Goal: Task Accomplishment & Management: Manage account settings

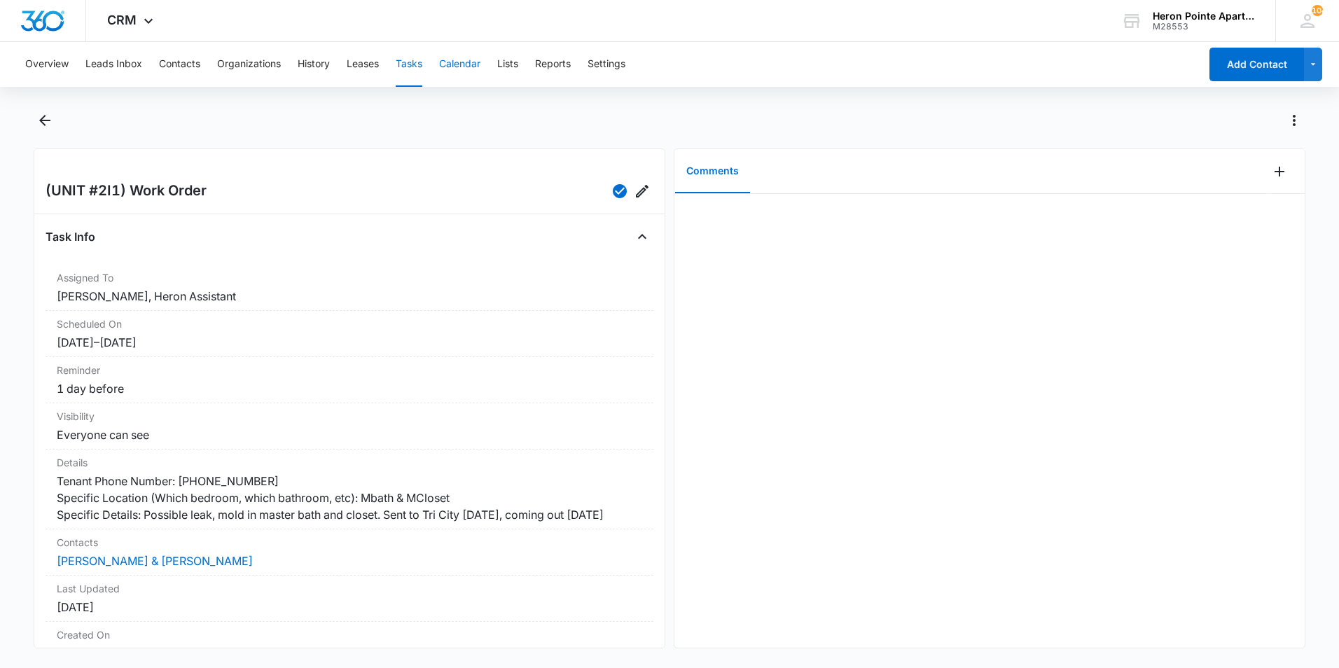
click at [474, 63] on button "Calendar" at bounding box center [459, 64] width 41 height 45
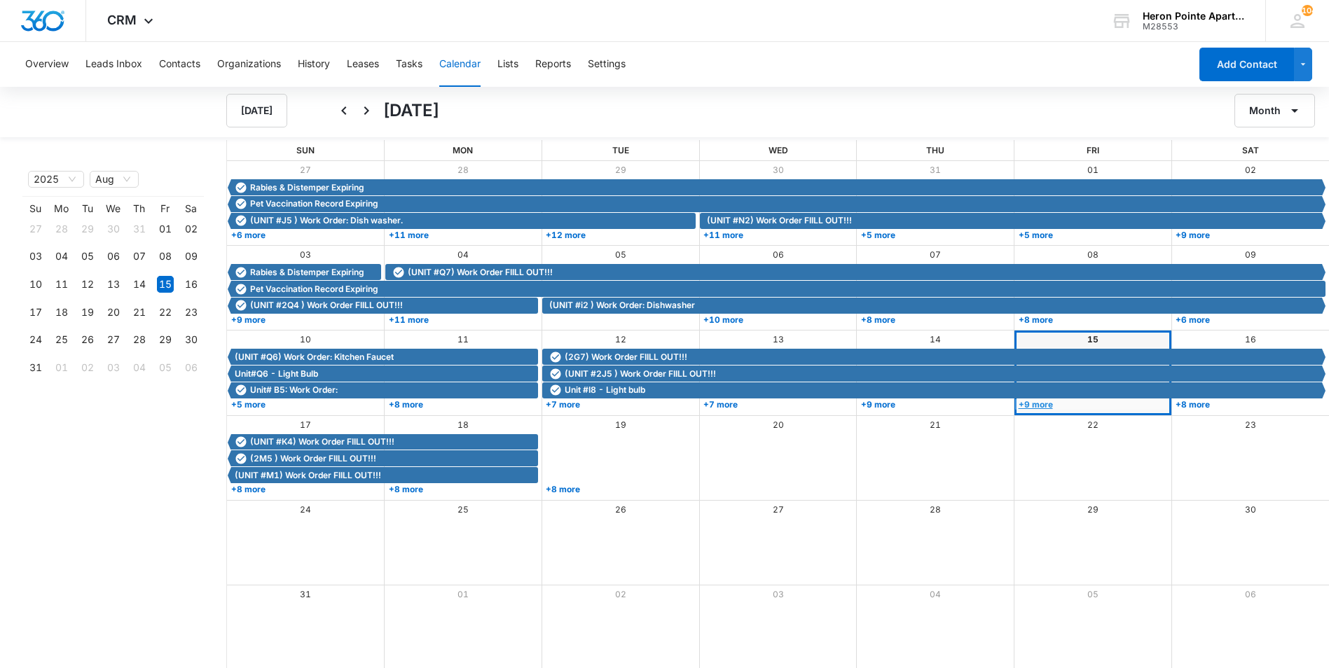
click at [1041, 403] on link "+9 more" at bounding box center [1091, 404] width 153 height 11
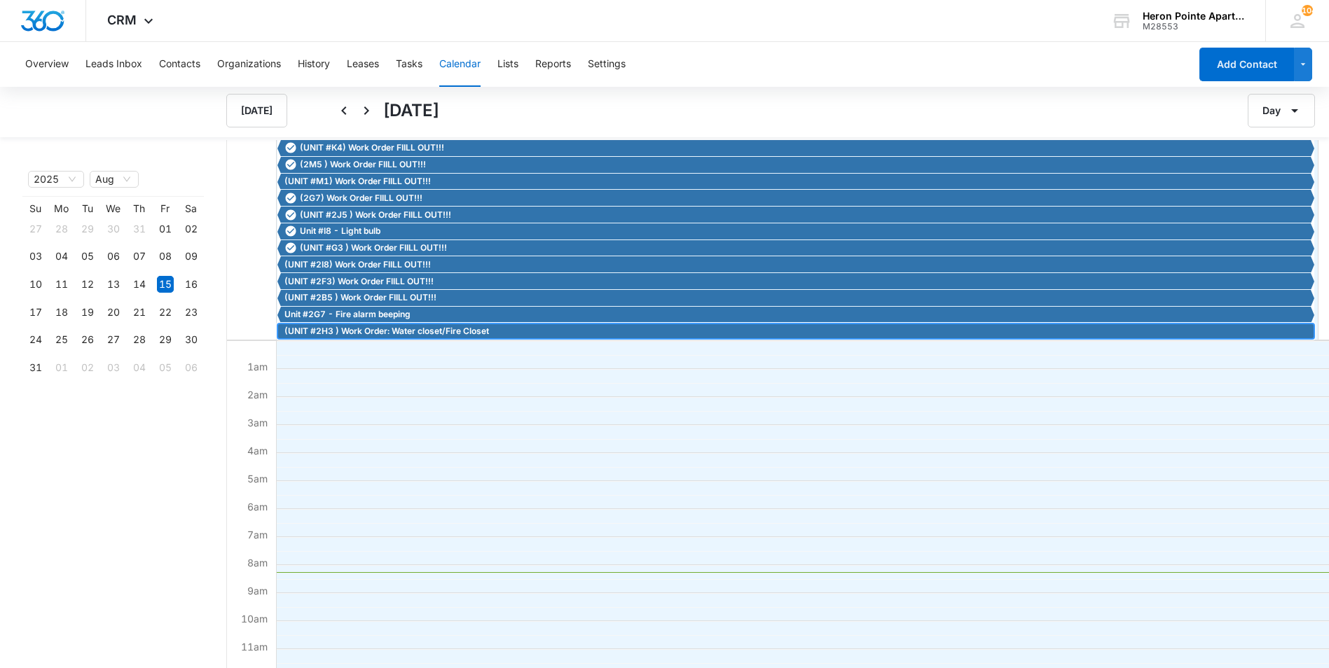
click at [426, 333] on span "(UNIT #2H3 ) Work Order: Water closet/Fire Closet" at bounding box center [386, 331] width 205 height 13
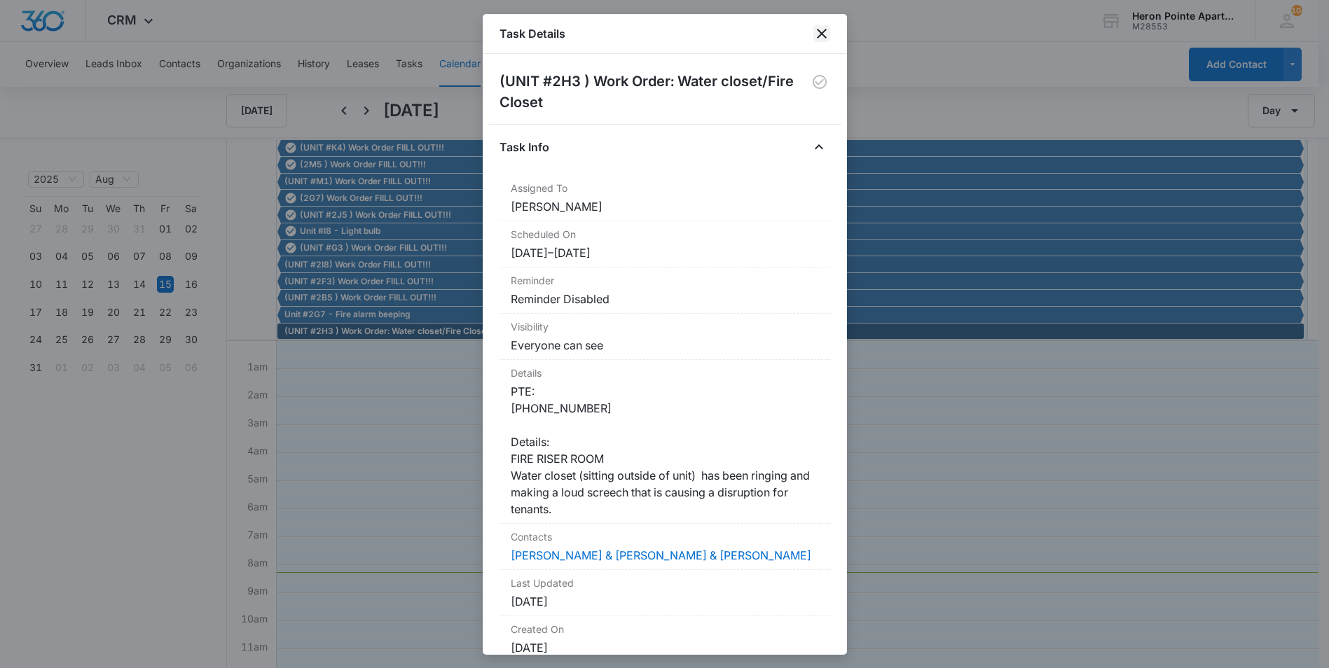
click at [820, 32] on icon "close" at bounding box center [822, 34] width 10 height 10
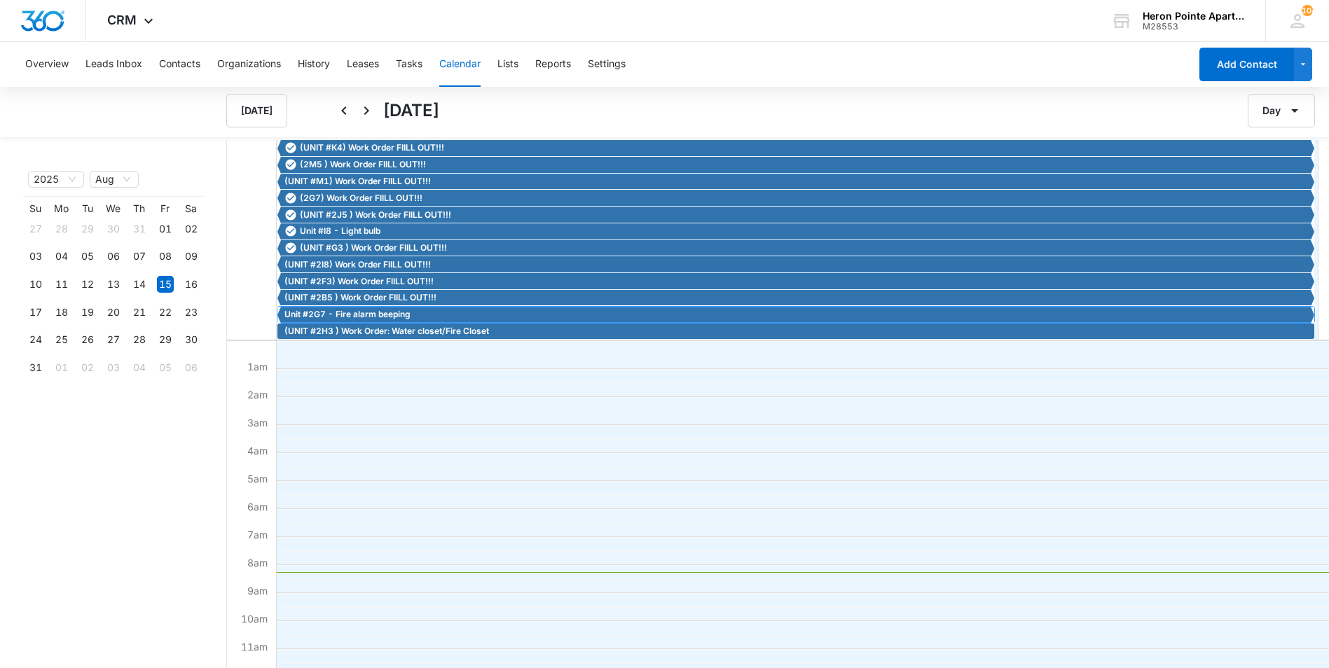
click at [378, 315] on span "Unit #2G7 - Fire alarm beeping" at bounding box center [347, 314] width 126 height 13
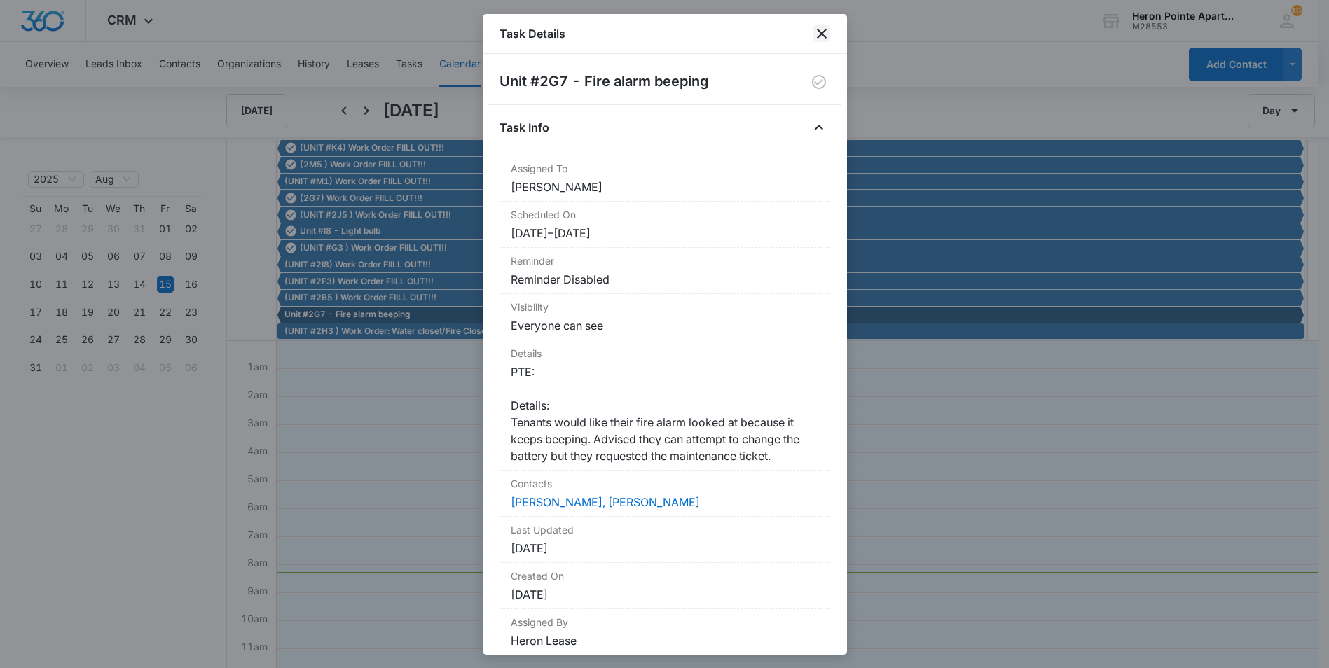
click at [824, 32] on icon "close" at bounding box center [821, 33] width 17 height 17
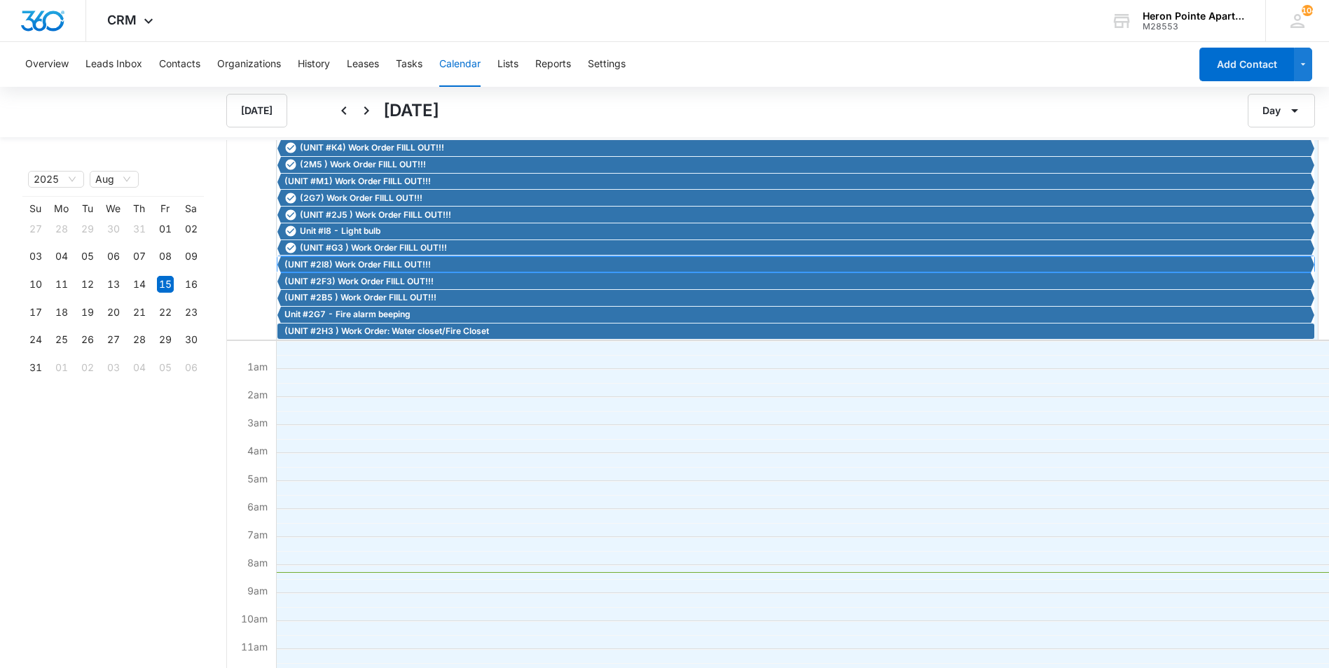
click at [383, 261] on span "(UNIT #2I8) Work Order FIILL OUT!!!" at bounding box center [357, 264] width 146 height 13
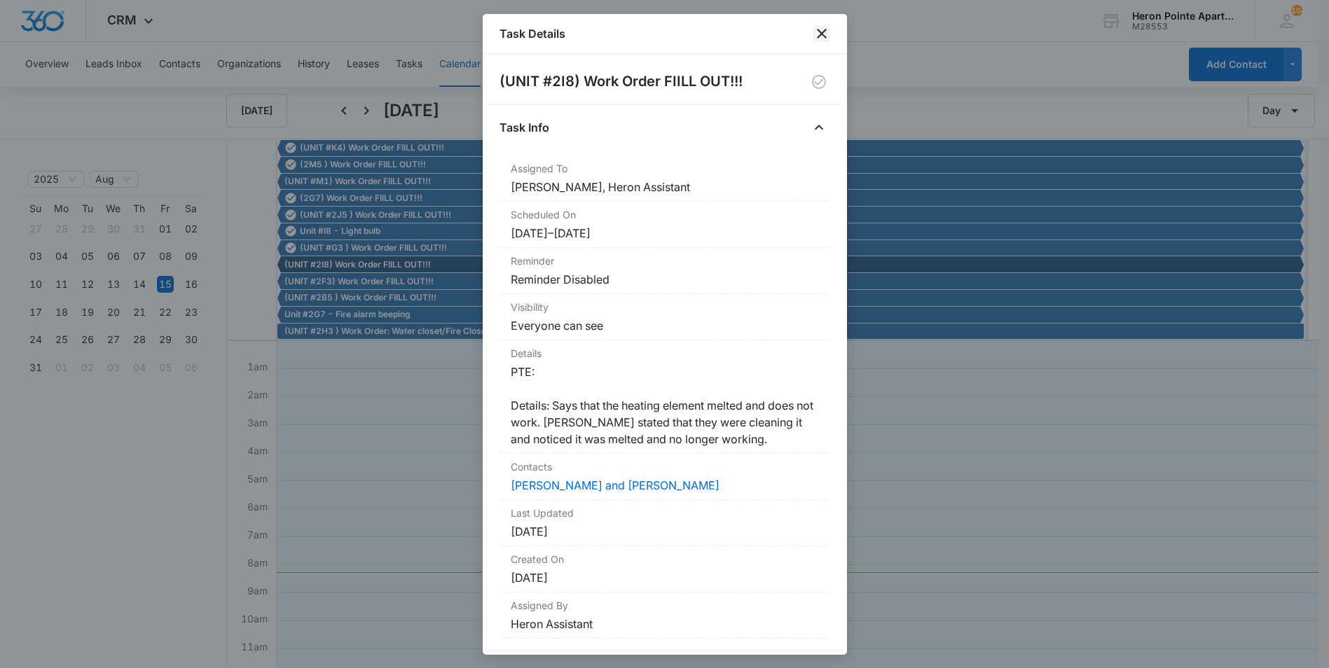
drag, startPoint x: 828, startPoint y: 29, endPoint x: 768, endPoint y: 65, distance: 70.4
click at [827, 29] on icon "close" at bounding box center [821, 33] width 17 height 17
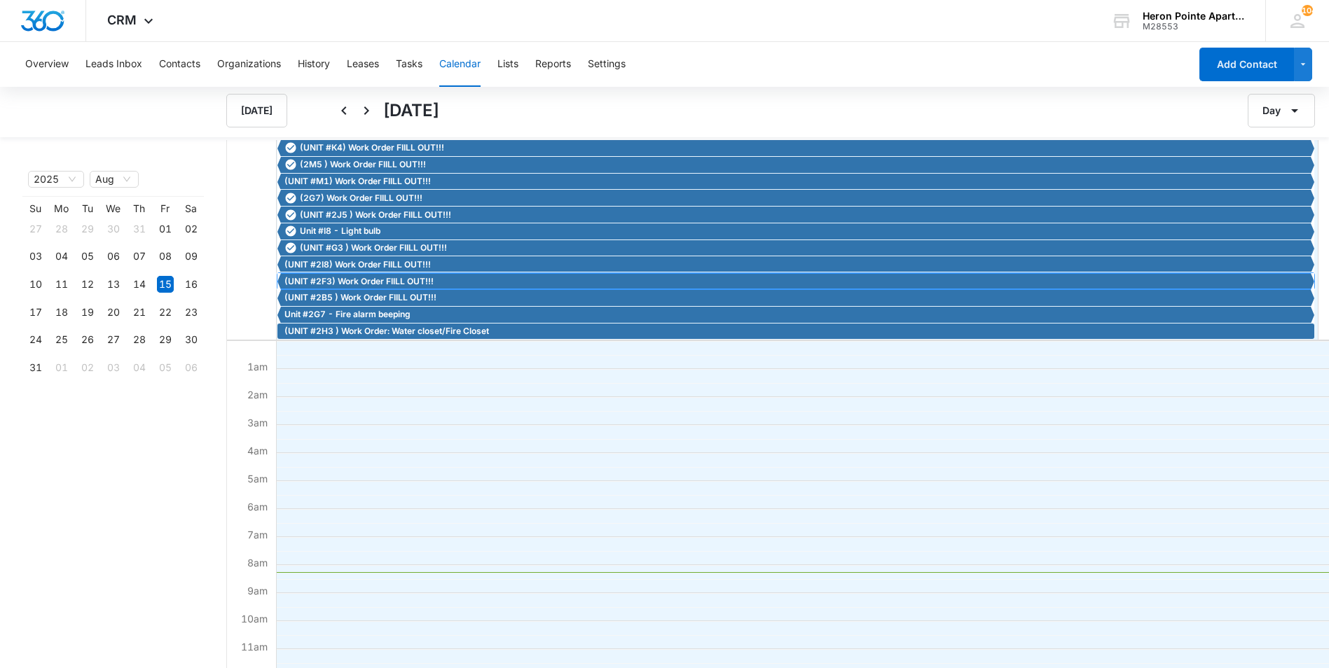
click at [349, 281] on span "(UNIT #2F3) Work Order FIILL OUT!!!" at bounding box center [358, 281] width 149 height 13
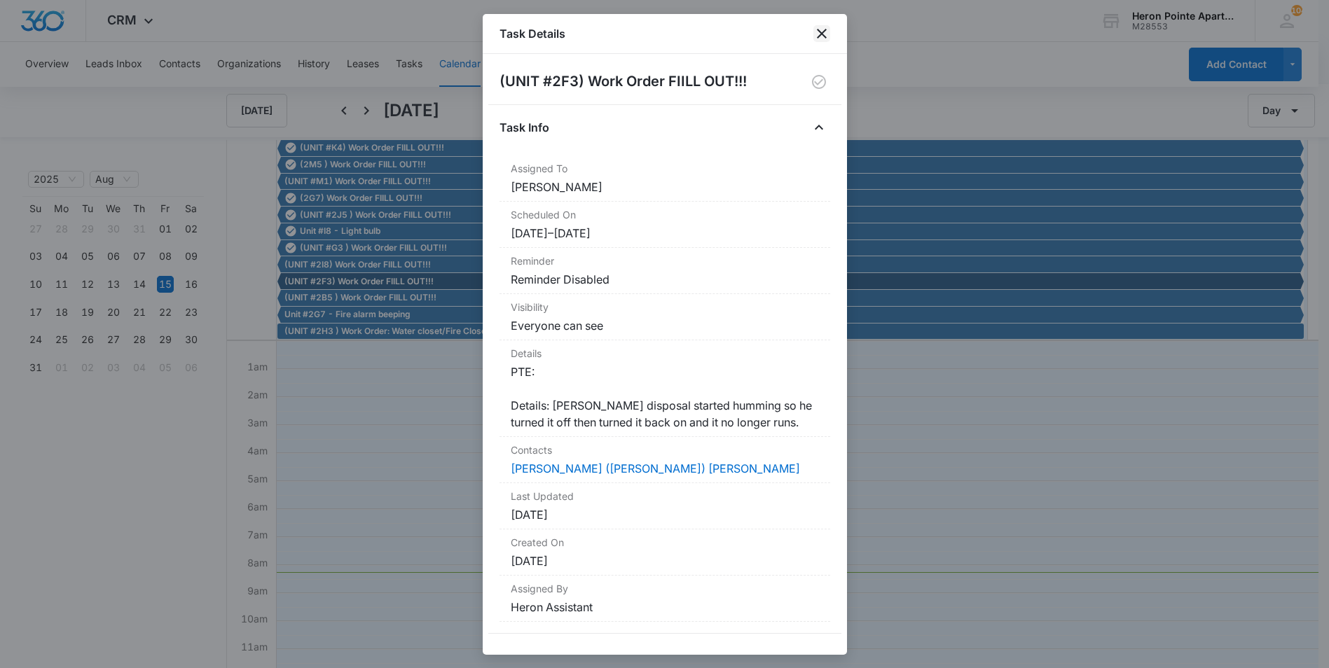
click at [819, 34] on icon "close" at bounding box center [821, 33] width 17 height 17
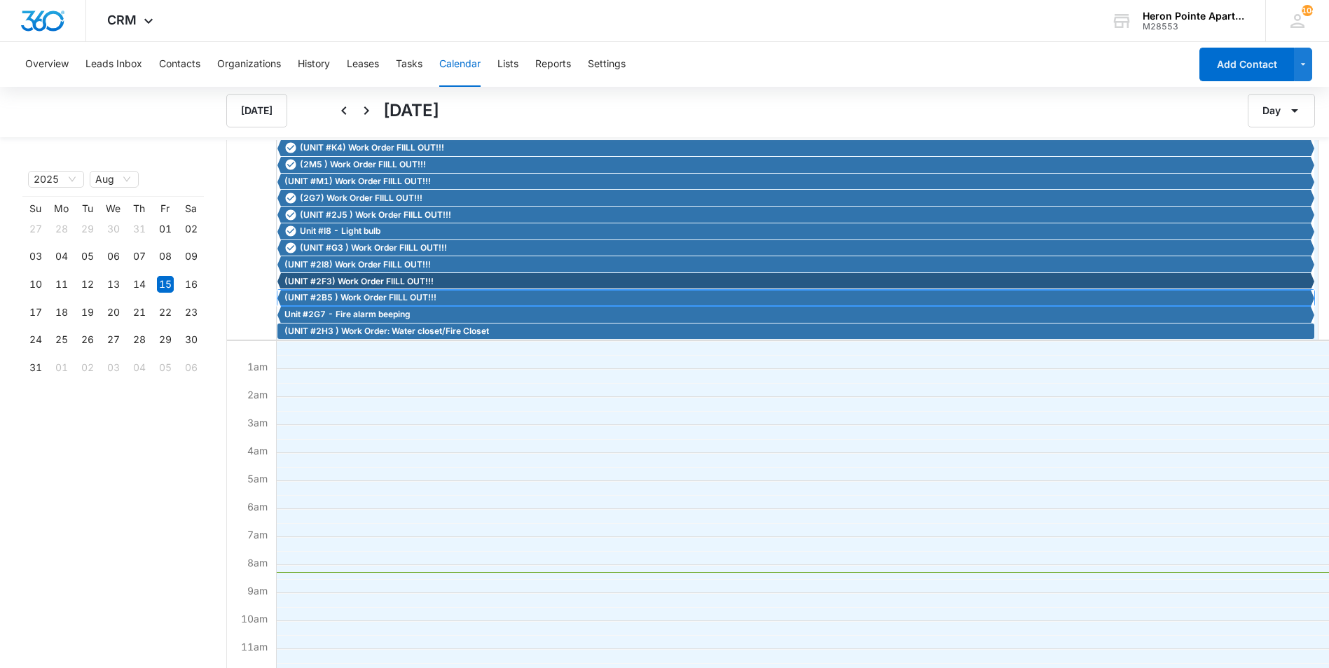
click at [343, 297] on span "(UNIT #2B5 ) Work Order FIILL OUT!!!" at bounding box center [360, 297] width 152 height 13
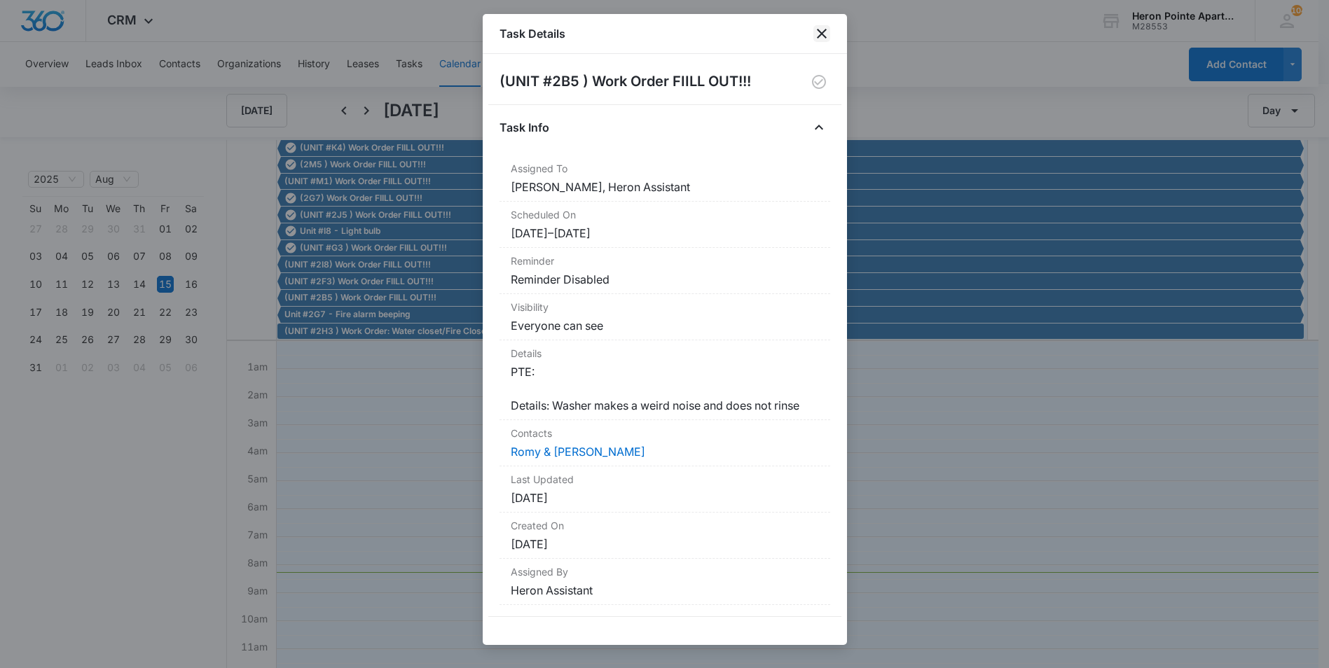
click at [826, 34] on icon "close" at bounding box center [821, 33] width 17 height 17
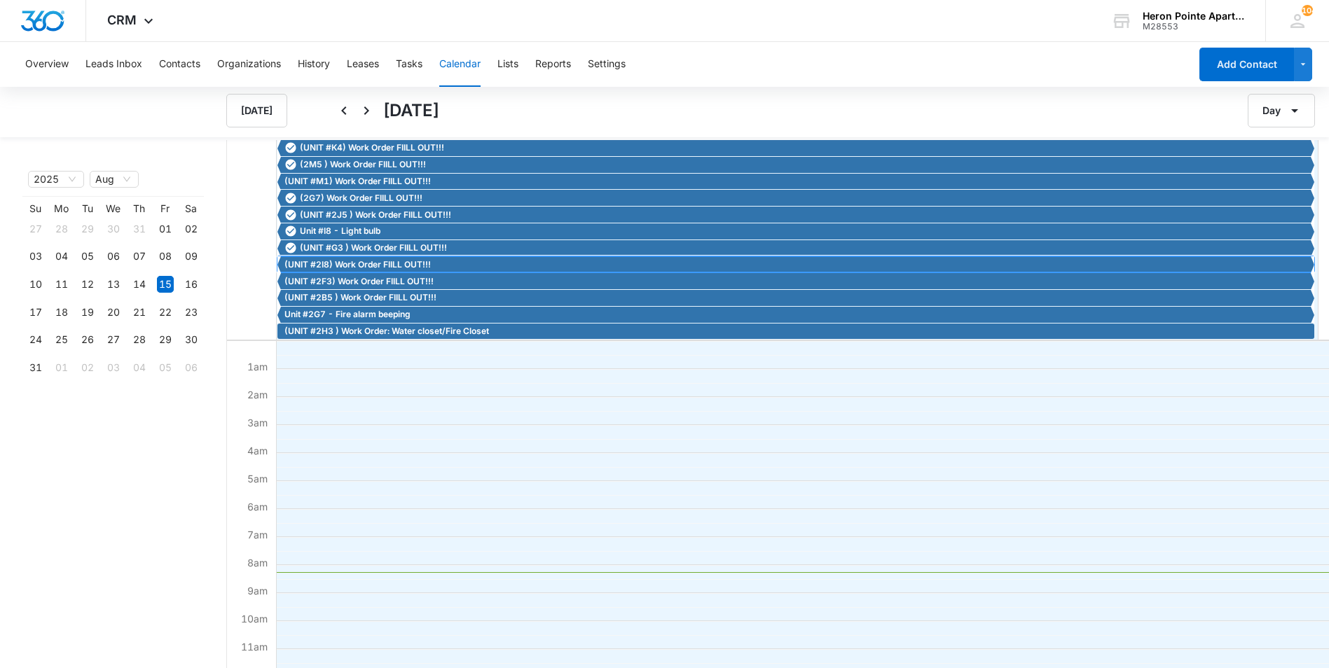
click at [360, 265] on span "(UNIT #2I8) Work Order FIILL OUT!!!" at bounding box center [357, 264] width 146 height 13
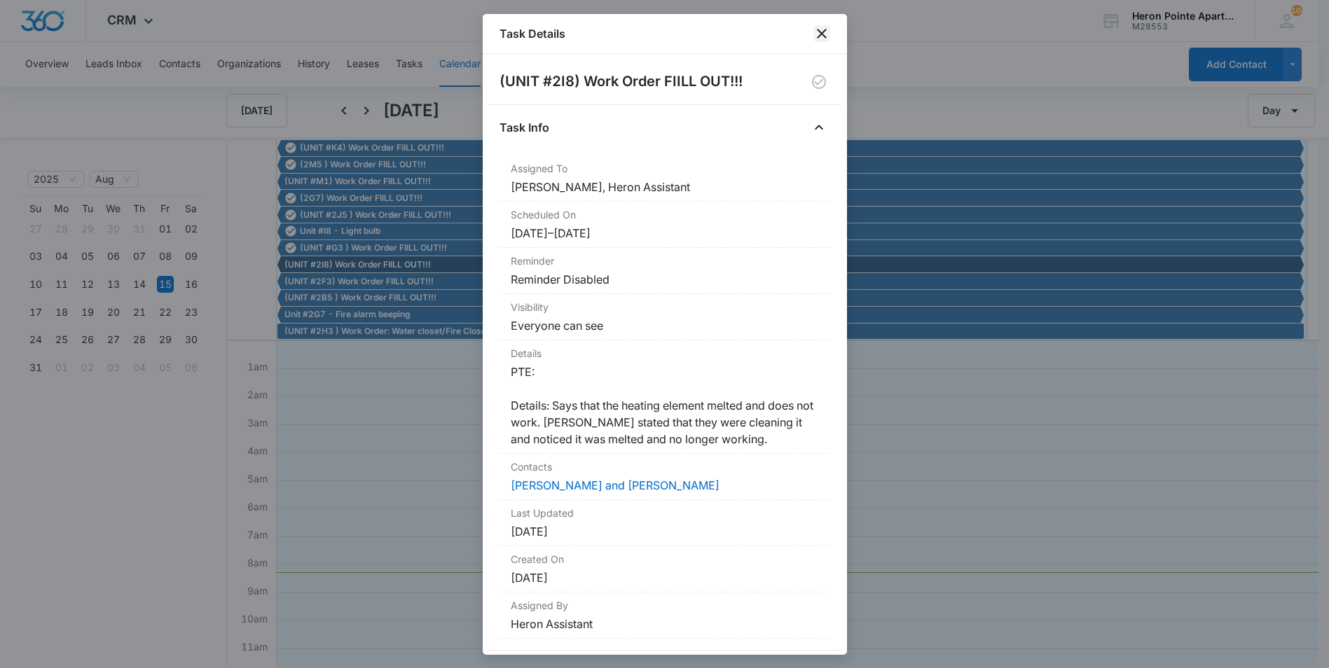
click at [827, 35] on icon "close" at bounding box center [821, 33] width 17 height 17
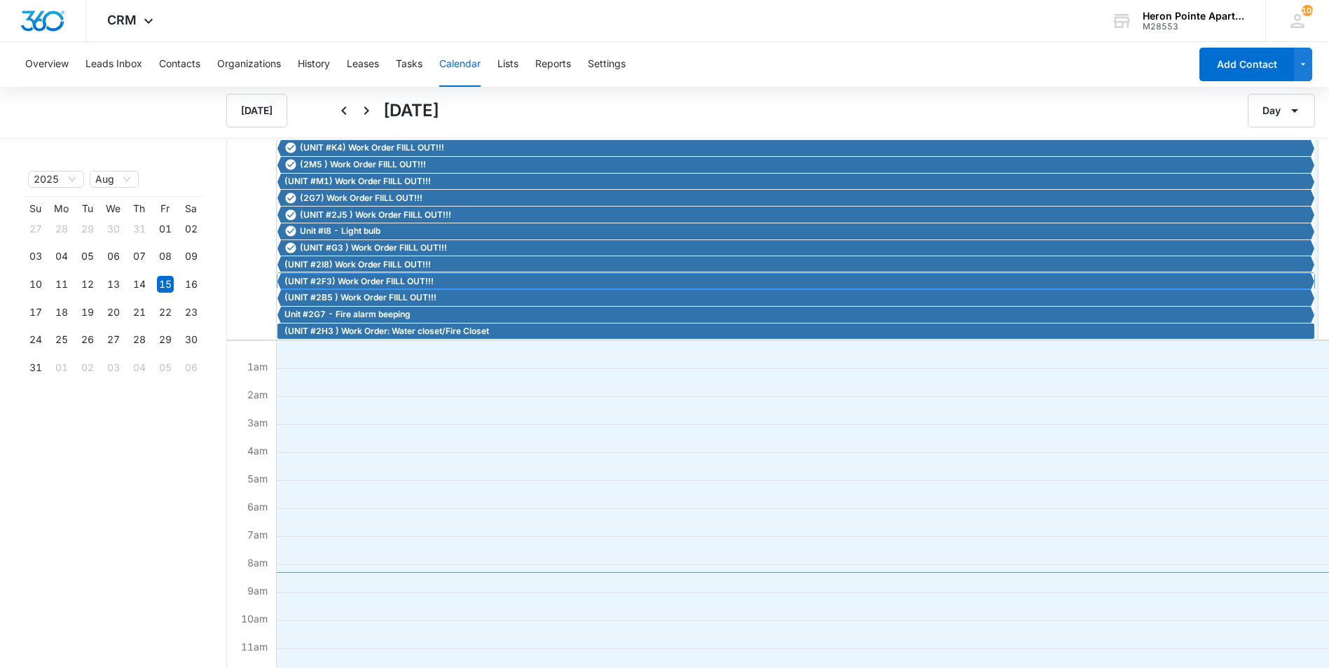
click at [301, 284] on span "(UNIT #2F3) Work Order FIILL OUT!!!" at bounding box center [358, 281] width 149 height 13
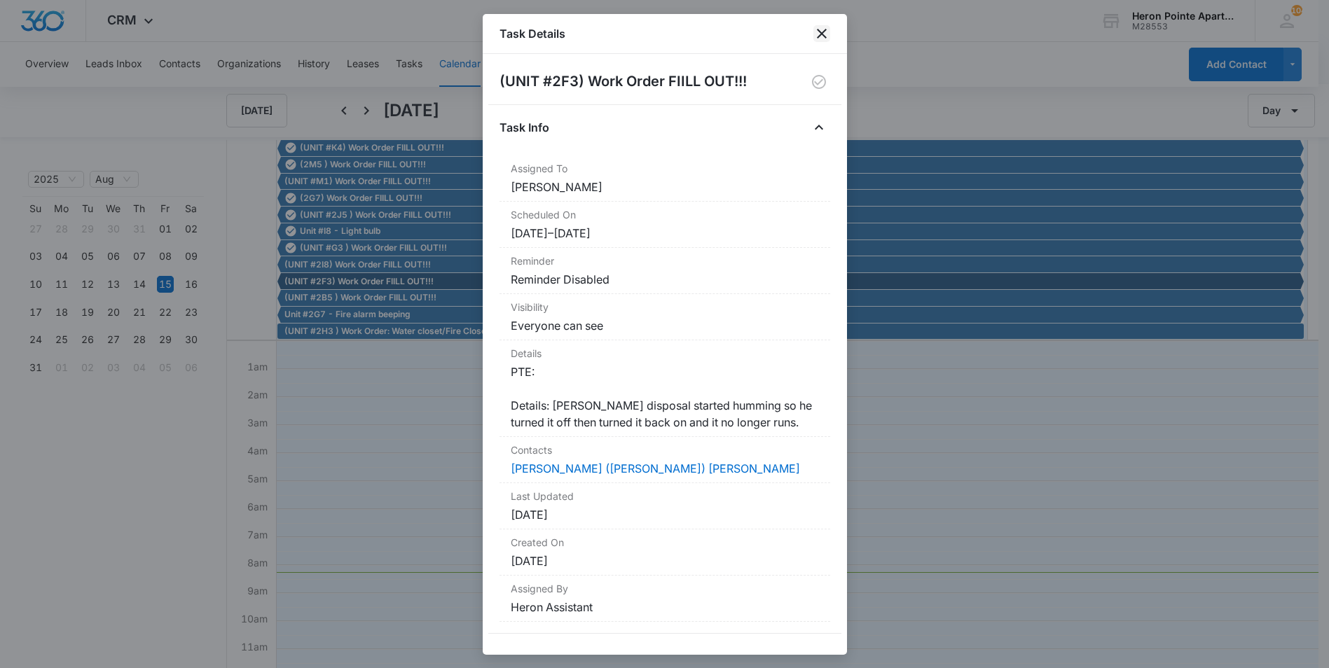
click at [817, 27] on icon "close" at bounding box center [821, 33] width 17 height 17
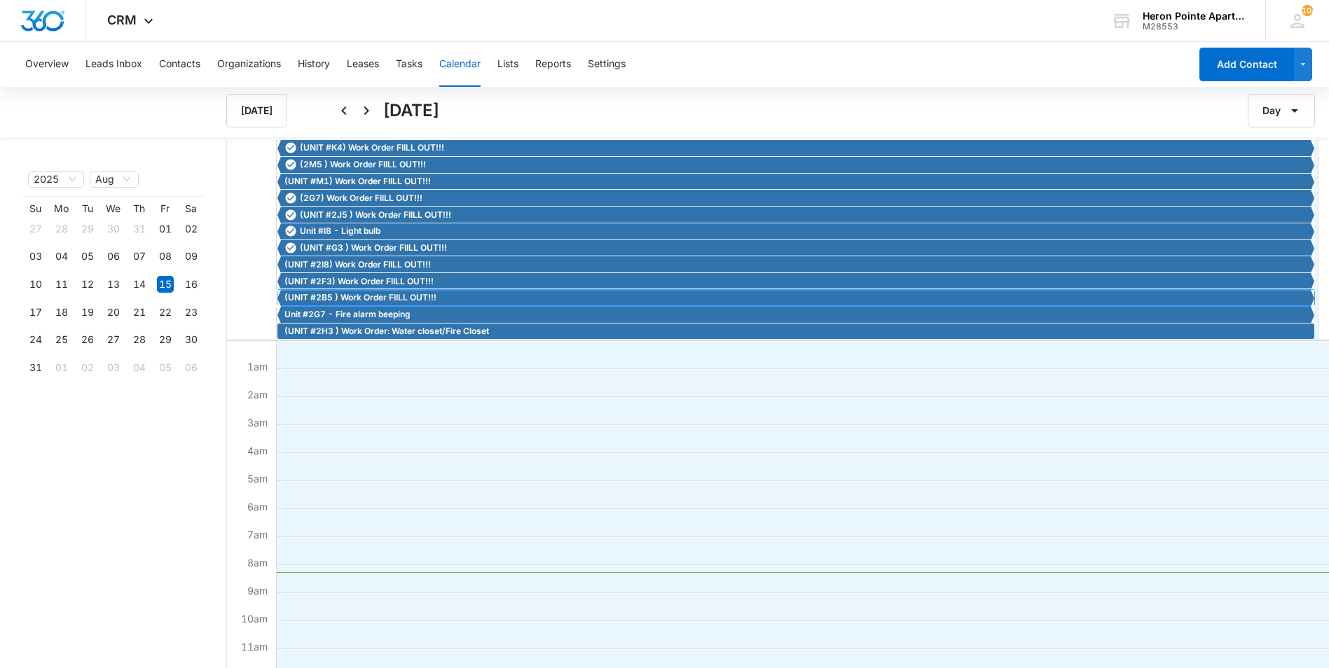
click at [312, 300] on span "(UNIT #2B5 ) Work Order FIILL OUT!!!" at bounding box center [360, 297] width 152 height 13
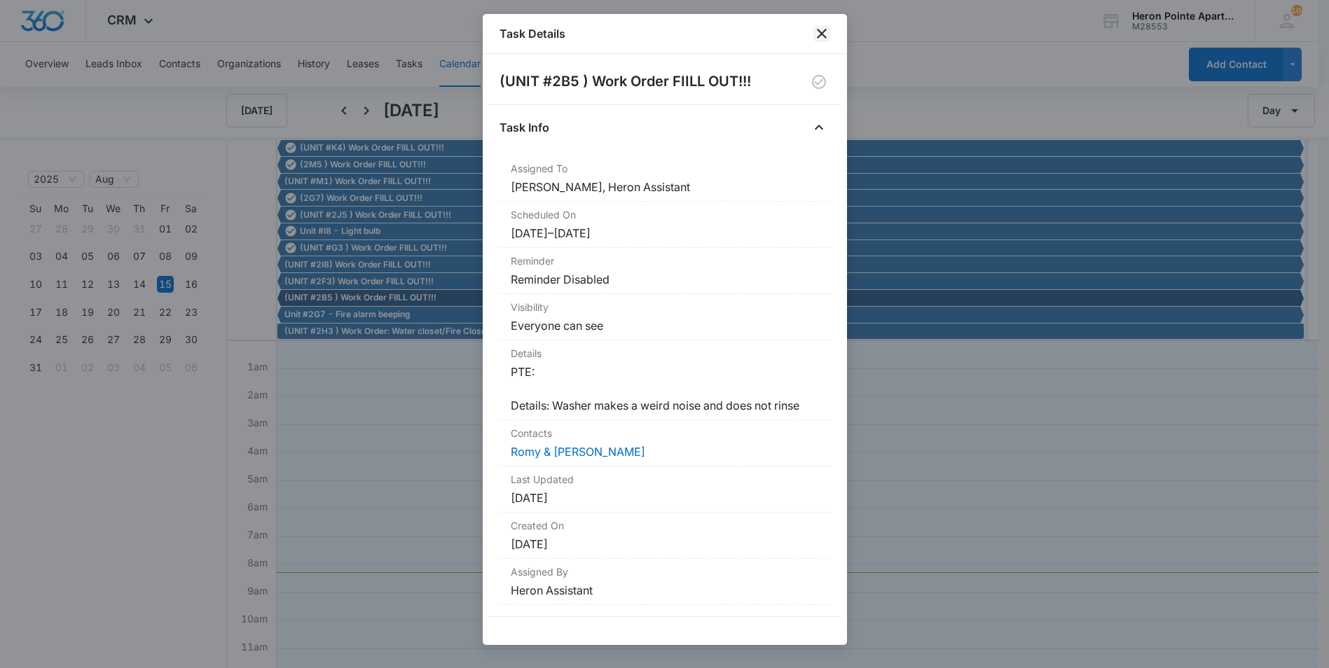
click at [815, 31] on icon "close" at bounding box center [821, 33] width 17 height 17
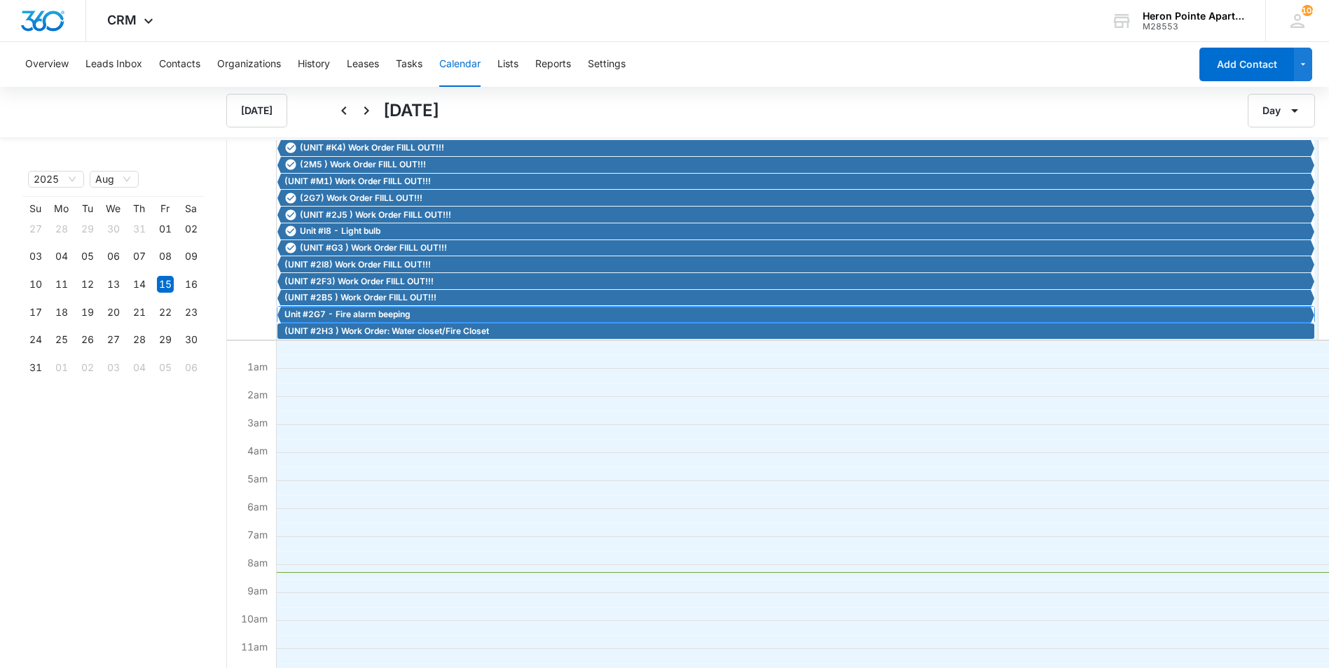
click at [373, 312] on span "Unit #2G7 - Fire alarm beeping" at bounding box center [347, 314] width 126 height 13
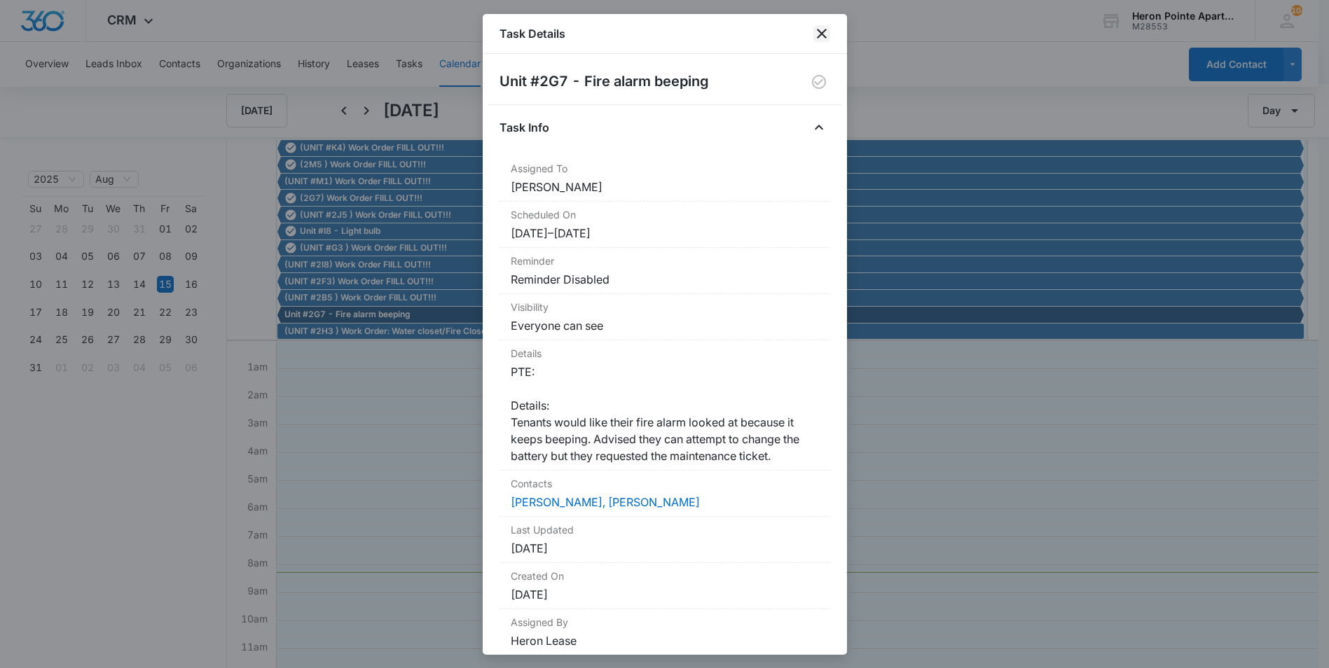
click at [820, 41] on icon "close" at bounding box center [821, 33] width 17 height 17
